Goal: Information Seeking & Learning: Find specific fact

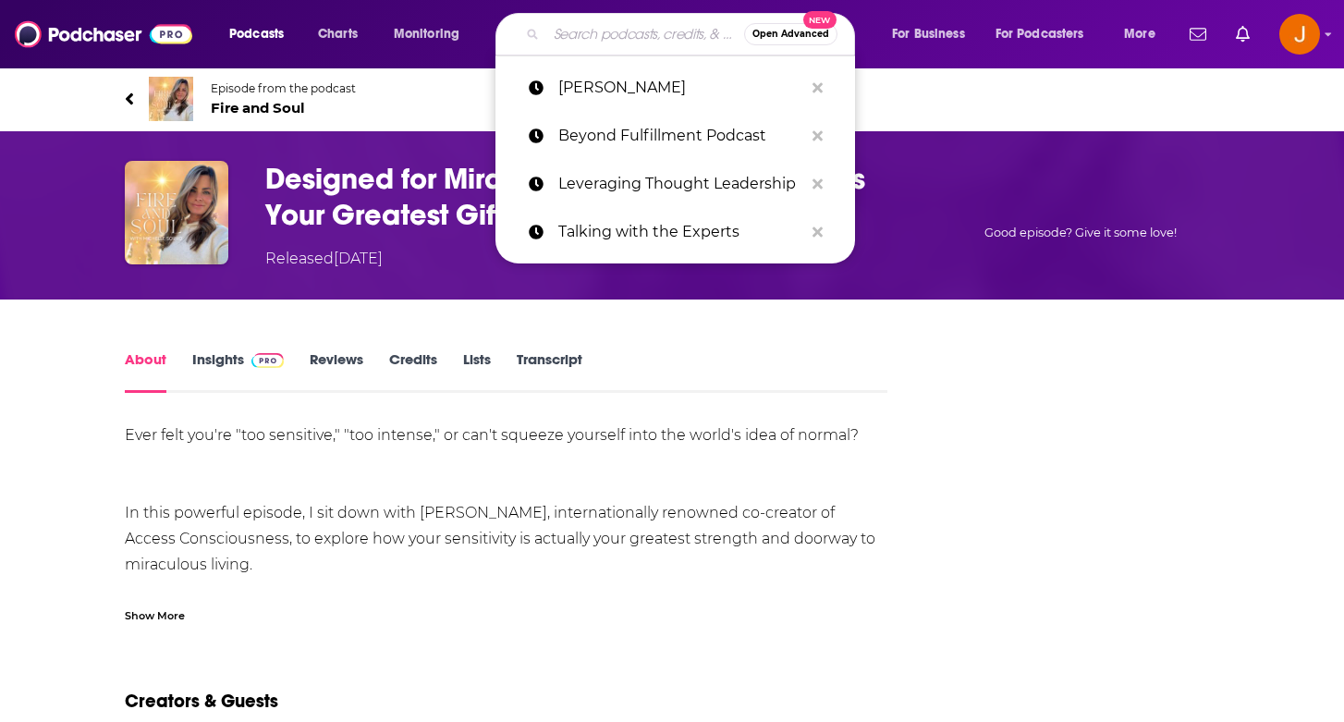
click at [571, 40] on input "Search podcasts, credits, & more..." at bounding box center [645, 34] width 198 height 30
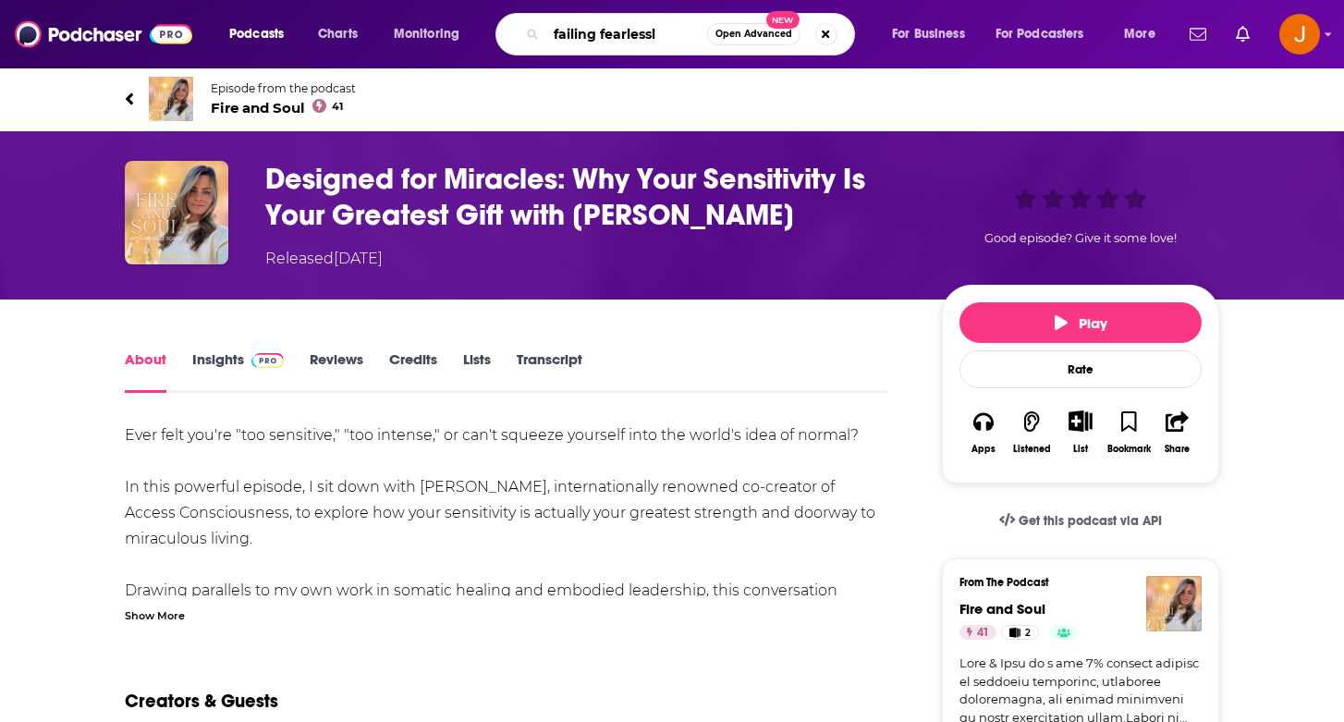
type input "failing fearlessly"
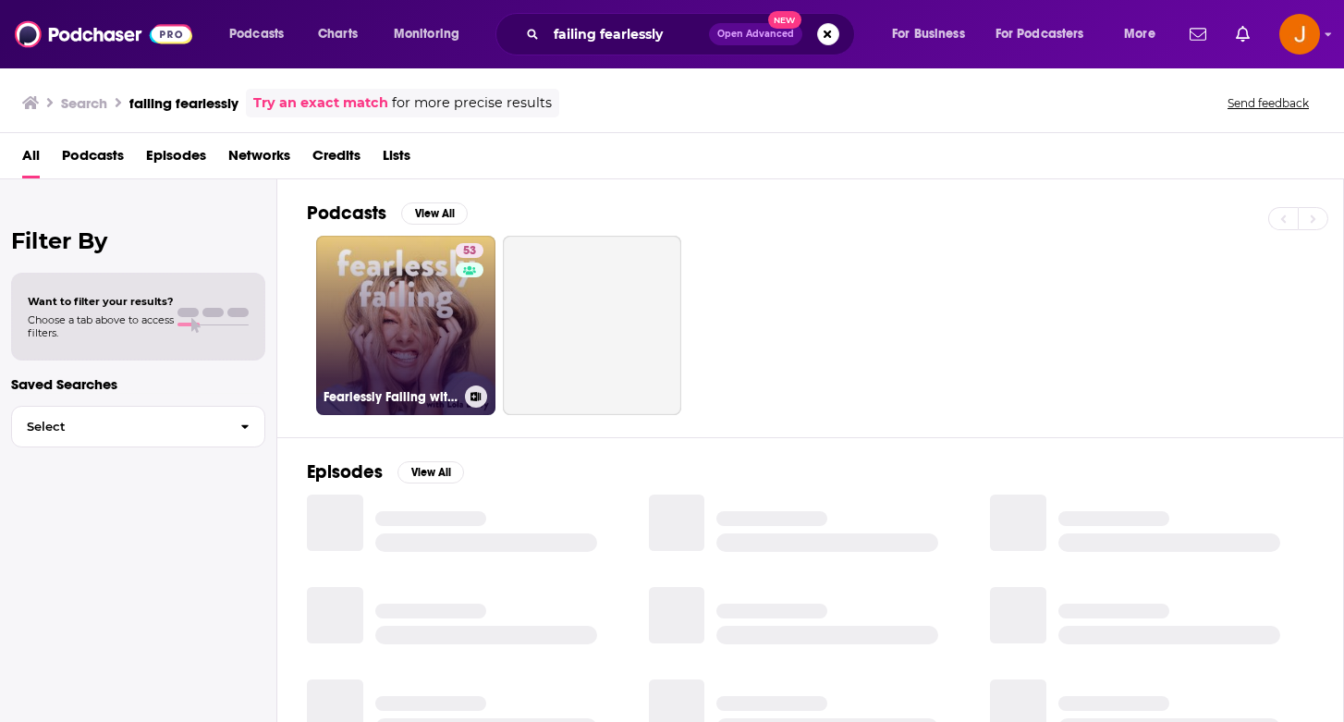
click at [448, 331] on link "53 Fearlessly Failing with [PERSON_NAME]" at bounding box center [405, 325] width 179 height 179
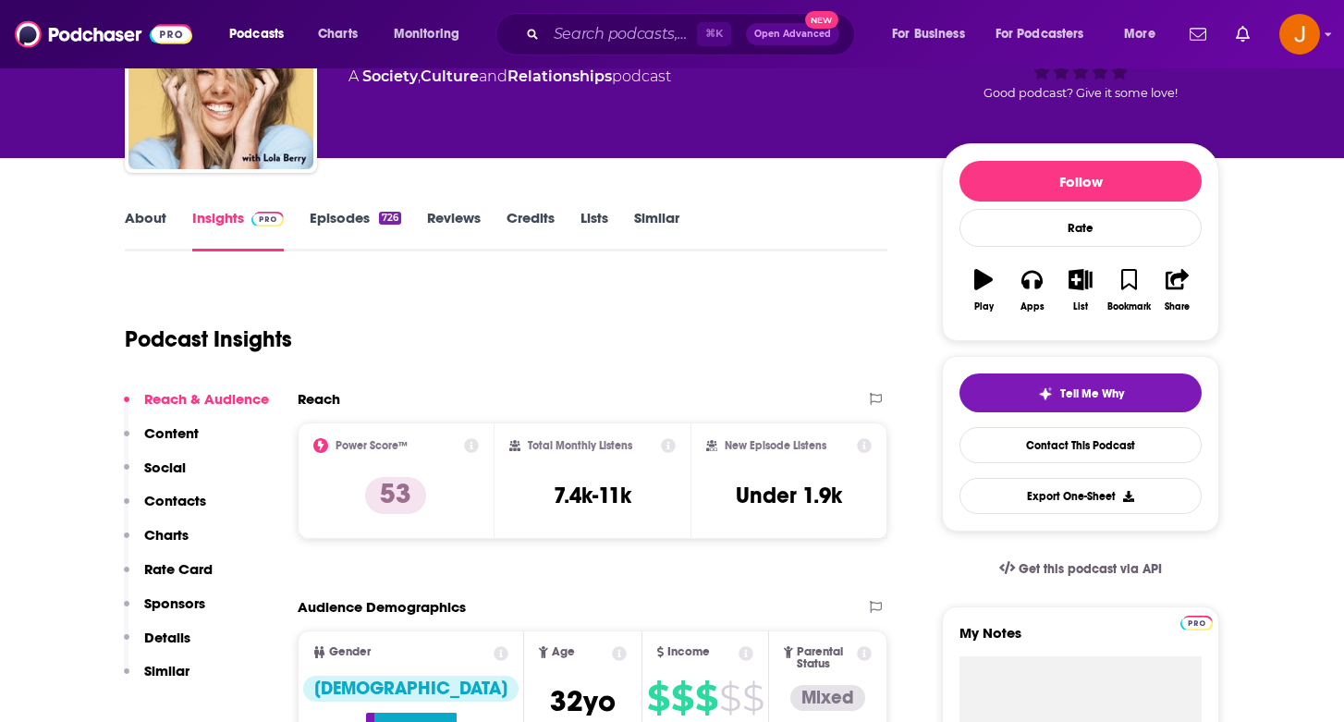
scroll to position [145, 0]
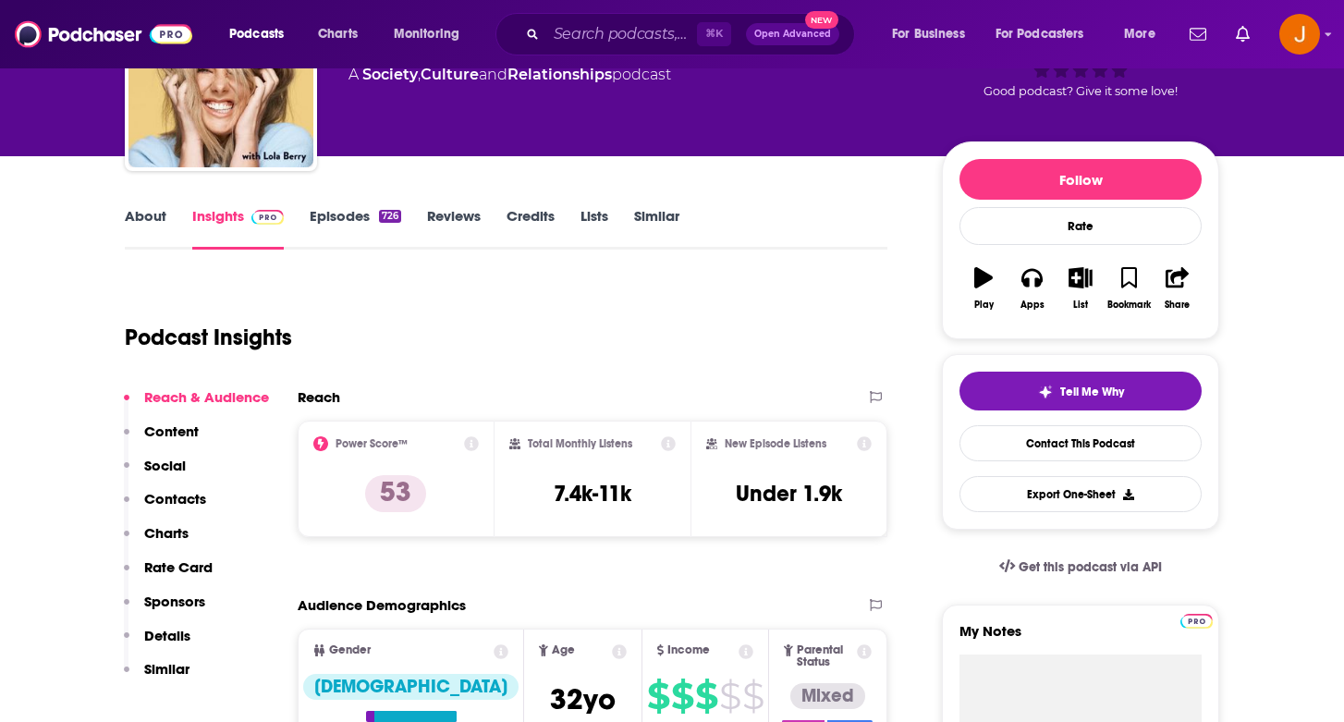
click at [172, 499] on p "Contacts" at bounding box center [175, 499] width 62 height 18
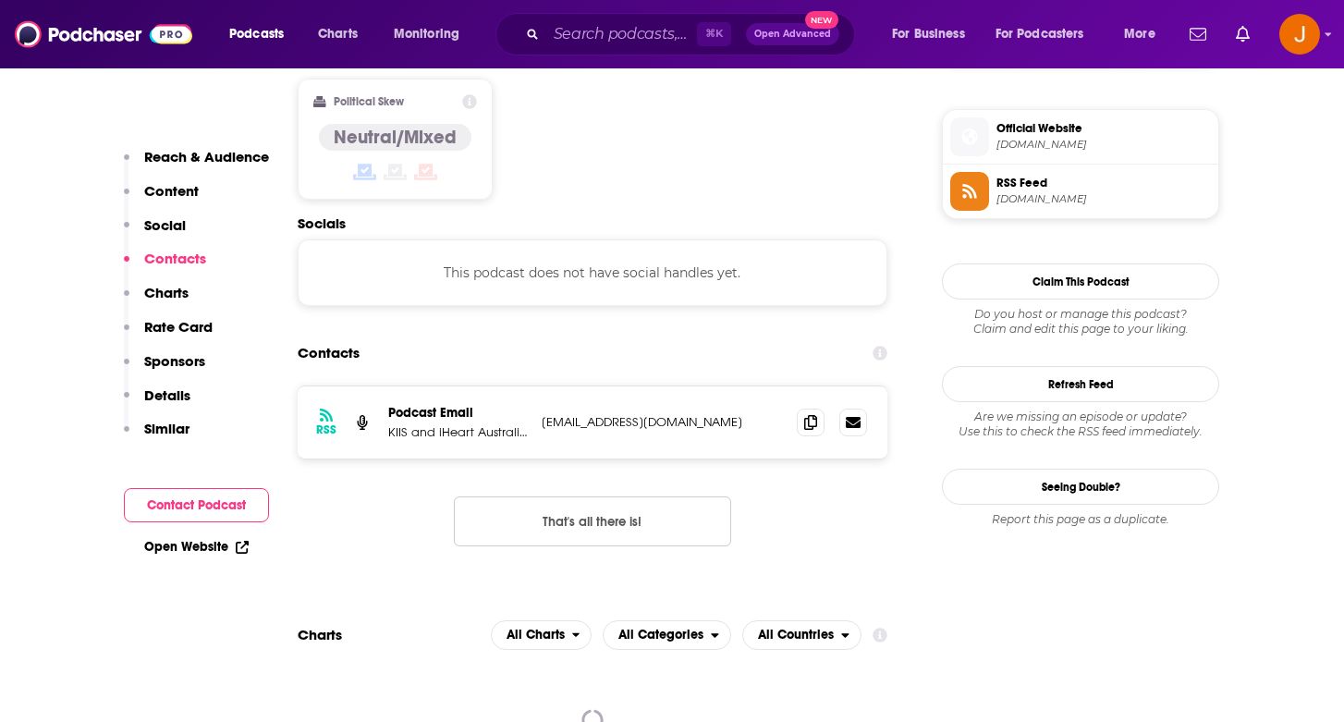
scroll to position [1467, 0]
